Goal: Find contact information: Find contact information

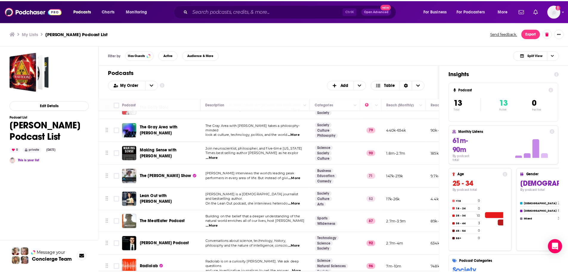
scroll to position [80, 0]
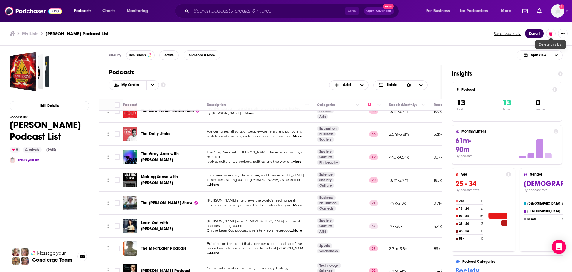
click at [532, 32] on button "Export" at bounding box center [534, 34] width 19 height 10
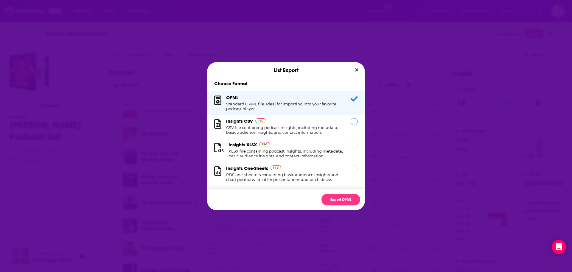
click at [334, 120] on div "Insights CSV CSV file containing podcast insights, including metadata, basic au…" at bounding box center [284, 126] width 117 height 16
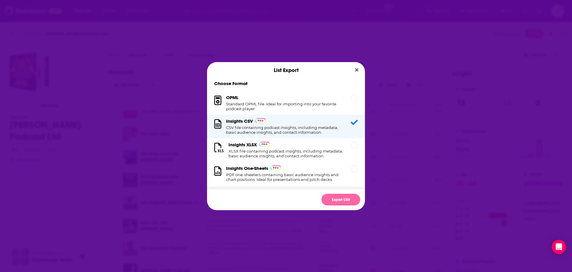
click at [338, 200] on button "Export CSV" at bounding box center [341, 199] width 39 height 12
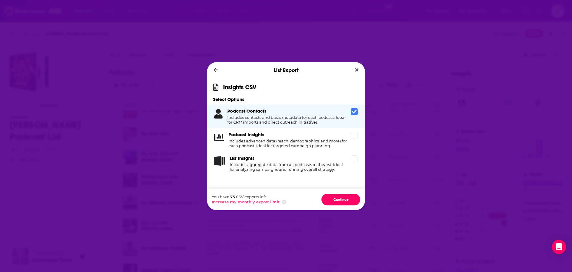
click at [338, 200] on button "Continue" at bounding box center [341, 199] width 39 height 12
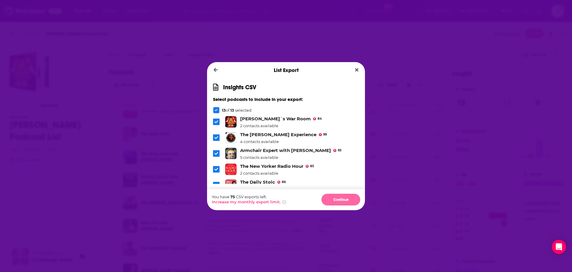
click at [337, 198] on button "Continue" at bounding box center [341, 199] width 39 height 12
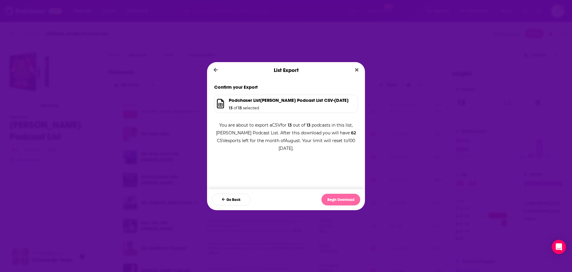
click at [337, 197] on button "Begin Download" at bounding box center [341, 199] width 39 height 12
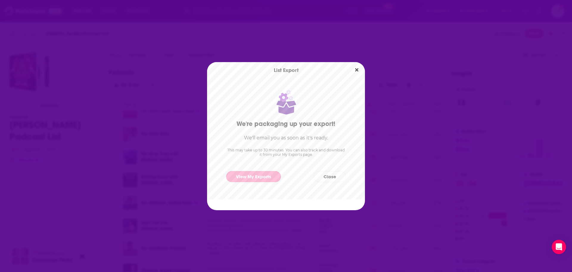
click at [258, 177] on link "View My Exports" at bounding box center [253, 176] width 55 height 11
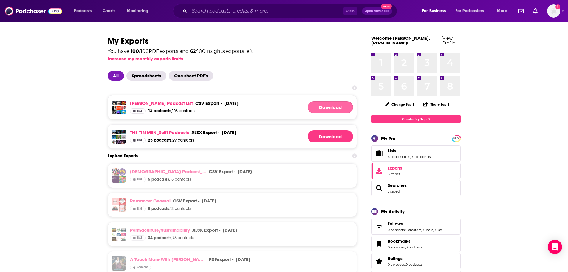
click at [320, 109] on link "Download" at bounding box center [330, 107] width 45 height 12
click at [237, 10] on input "Search podcasts, credits, & more..." at bounding box center [266, 11] width 154 height 10
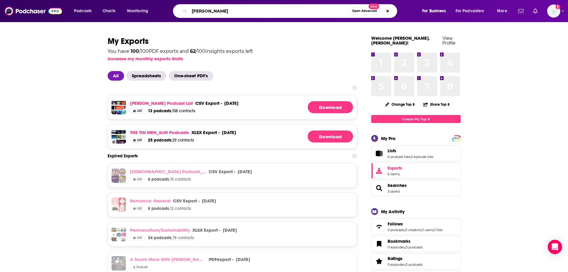
type input "[PERSON_NAME]"
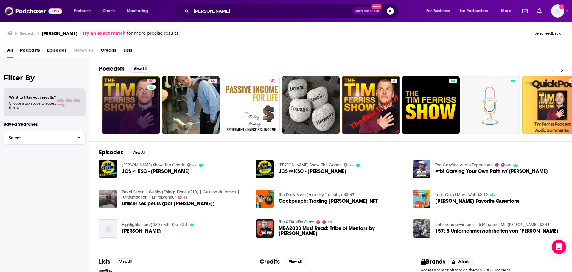
drag, startPoint x: 145, startPoint y: 90, endPoint x: 139, endPoint y: 94, distance: 7.0
click at [139, 94] on link "90" at bounding box center [131, 105] width 58 height 58
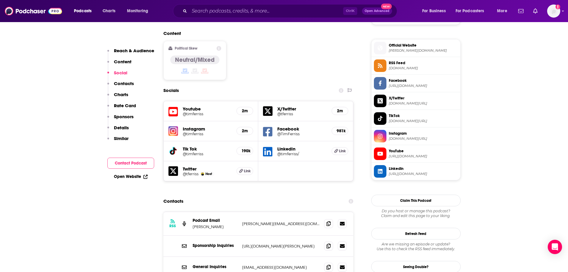
scroll to position [477, 0]
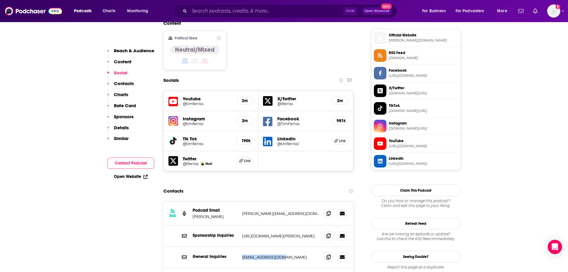
drag, startPoint x: 289, startPoint y: 214, endPoint x: 230, endPoint y: 217, distance: 58.5
click at [0, 0] on div "General Inquiries [EMAIL_ADDRESS][DOMAIN_NAME] [EMAIL_ADDRESS][DOMAIN_NAME]" at bounding box center [0, 0] width 0 height 0
drag, startPoint x: 290, startPoint y: 170, endPoint x: 233, endPoint y: 172, distance: 57.0
click at [0, 0] on div "Podcast Email [PERSON_NAME] [PERSON_NAME][EMAIL_ADDRESS][DOMAIN_NAME] [PERSON_N…" at bounding box center [0, 0] width 0 height 0
copy div "[PERSON_NAME][EMAIL_ADDRESS][DOMAIN_NAME]"
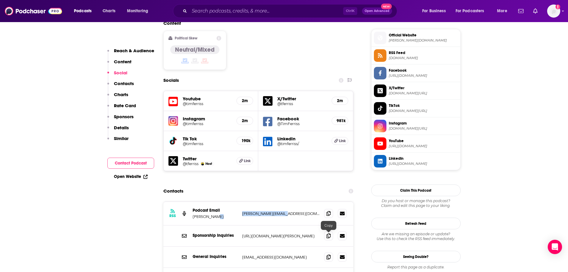
copy div "[PERSON_NAME][EMAIL_ADDRESS][DOMAIN_NAME]"
